Goal: Find specific page/section: Find specific page/section

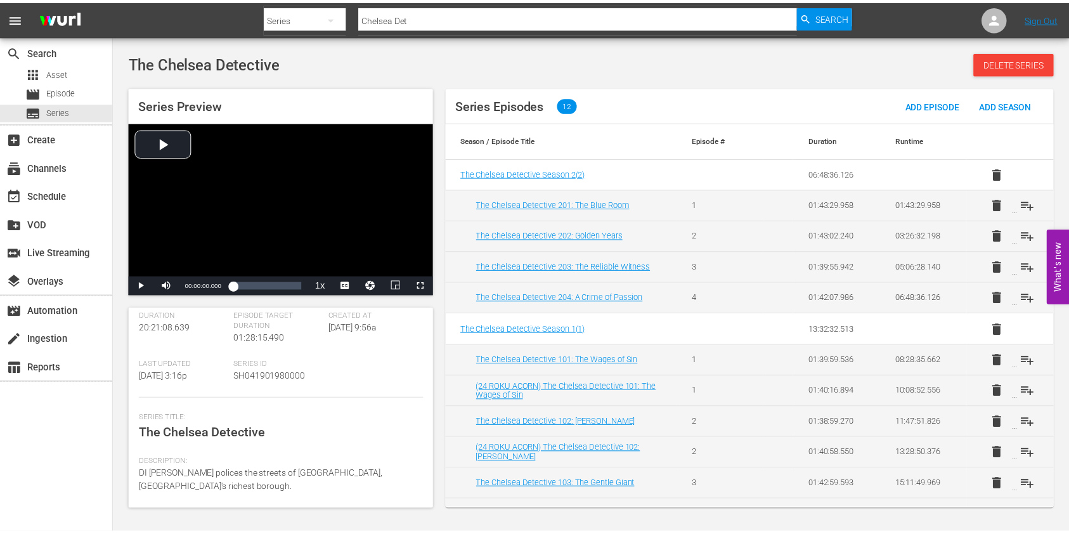
scroll to position [184, 0]
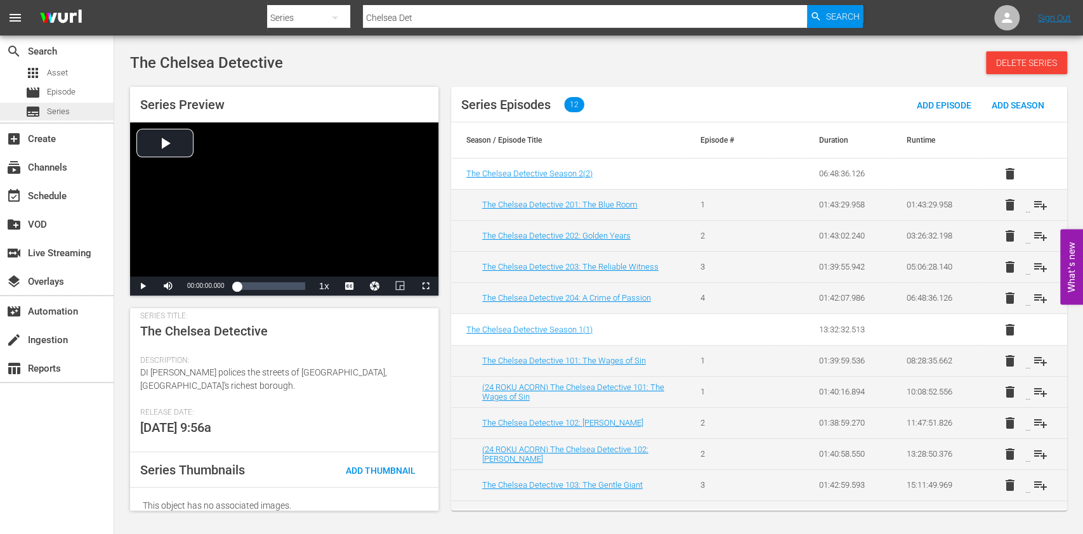
click at [74, 116] on div "subtitles Series" at bounding box center [57, 112] width 114 height 18
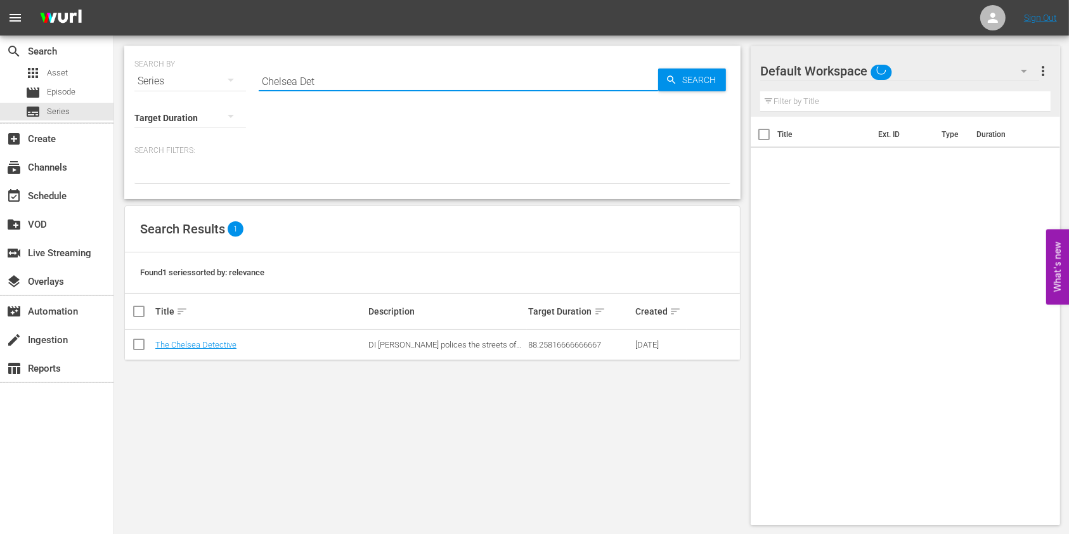
click at [626, 77] on input "Chelsea Det" at bounding box center [459, 81] width 400 height 30
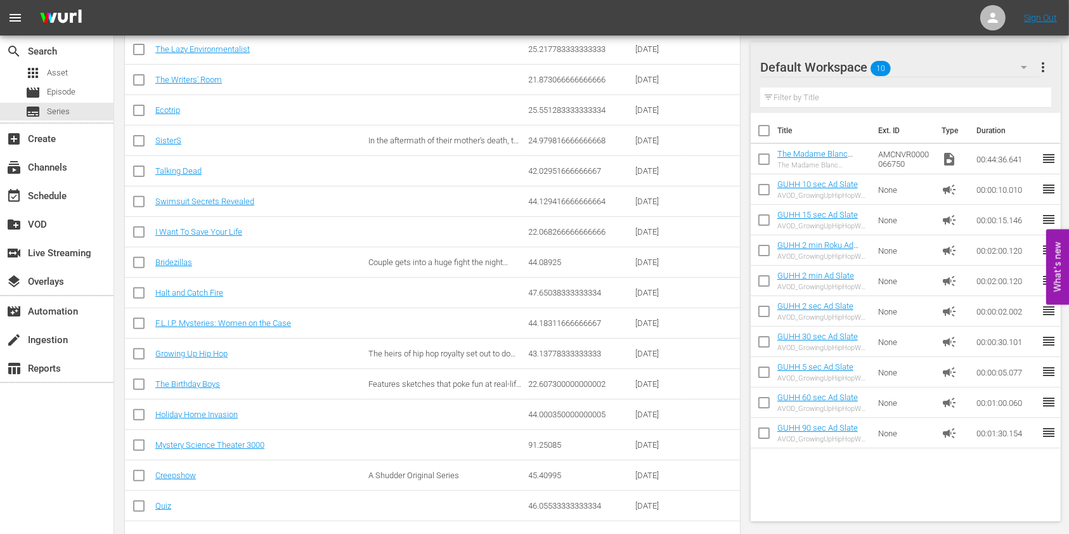
scroll to position [422, 0]
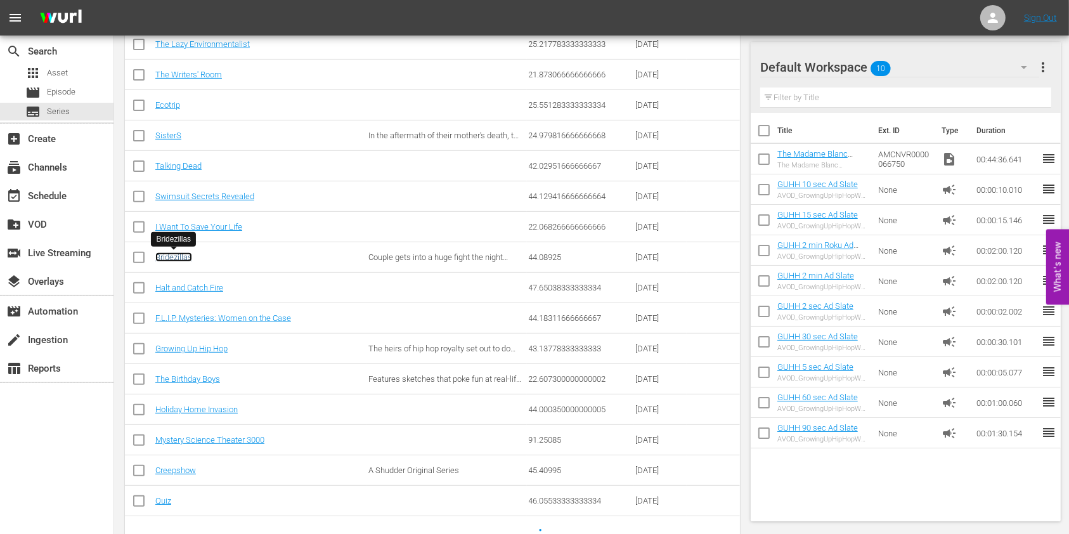
click at [188, 252] on link "Bridezillas" at bounding box center [173, 257] width 37 height 10
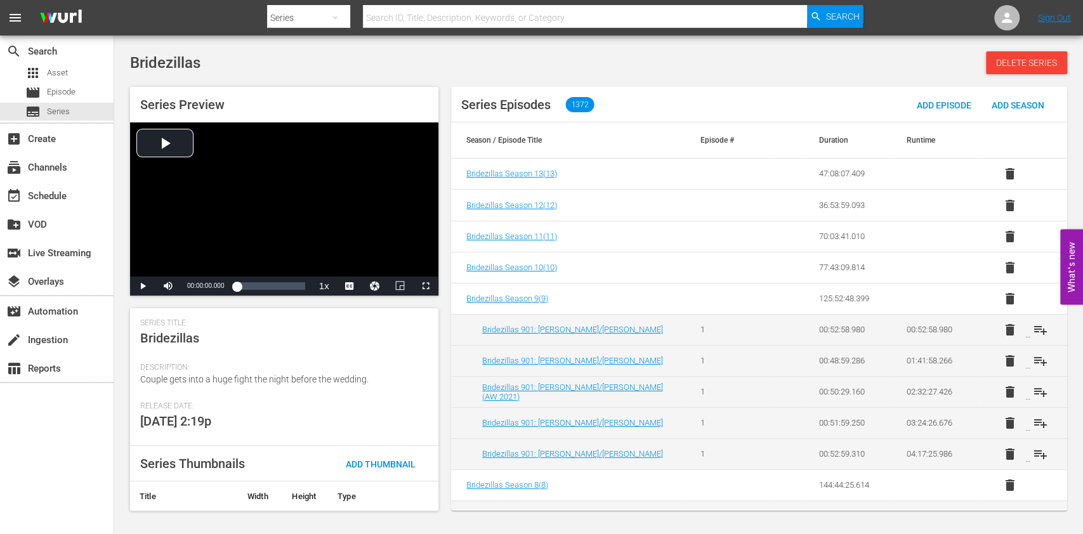
scroll to position [208, 0]
